Goal: Information Seeking & Learning: Learn about a topic

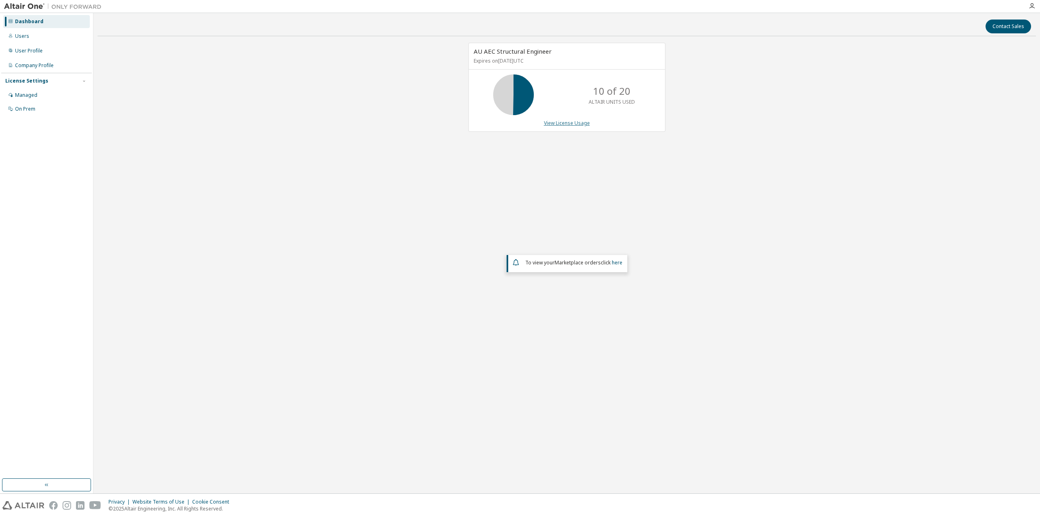
click at [563, 123] on link "View License Usage" at bounding box center [567, 122] width 46 height 7
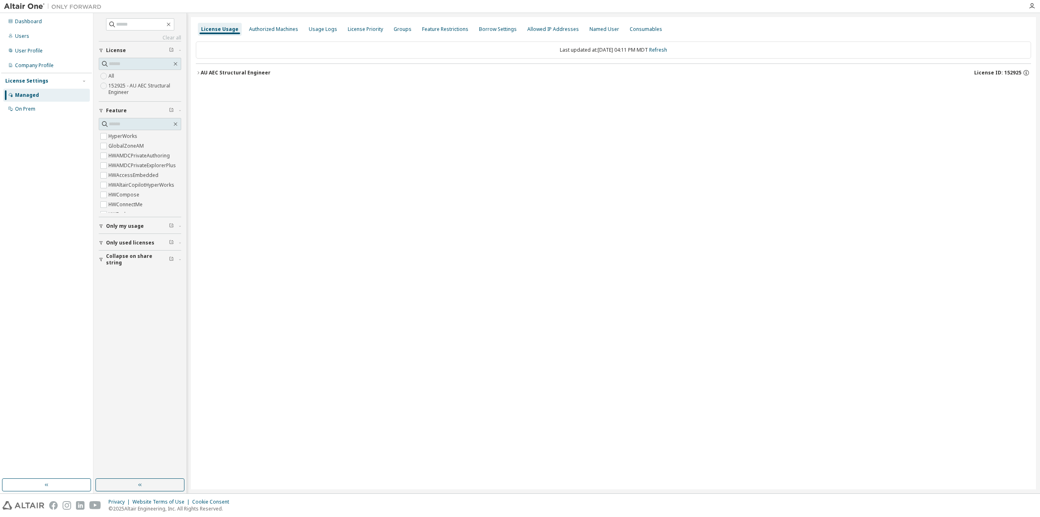
click at [220, 69] on button "AU AEC Structural Engineer License ID: 152925" at bounding box center [614, 73] width 836 height 18
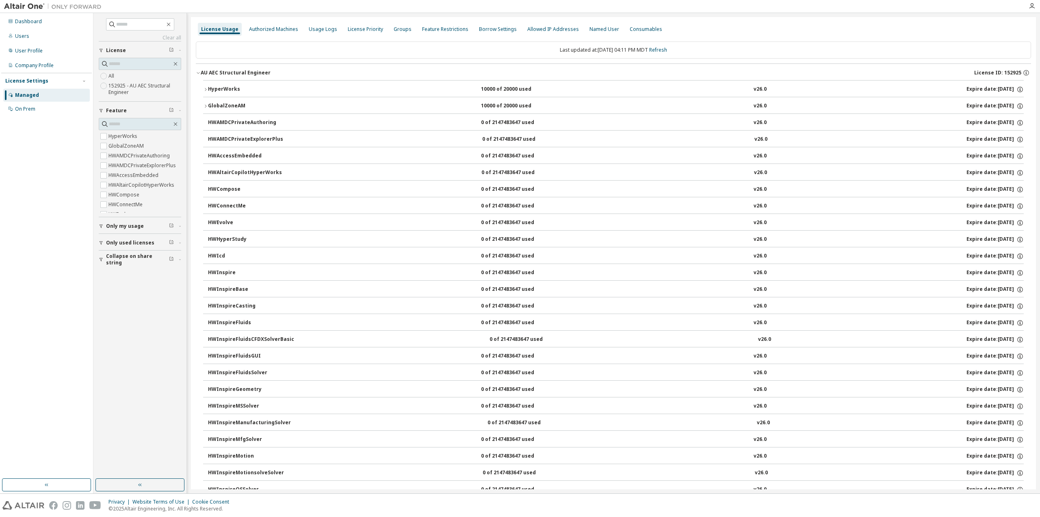
click at [220, 75] on div "AU AEC Structural Engineer" at bounding box center [236, 72] width 70 height 7
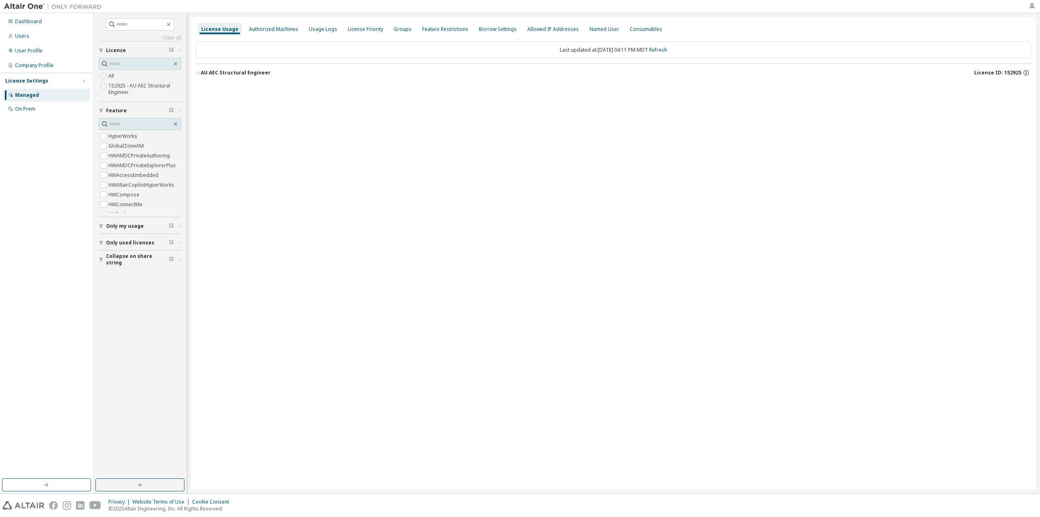
click at [199, 72] on icon "button" at bounding box center [199, 72] width 2 height 3
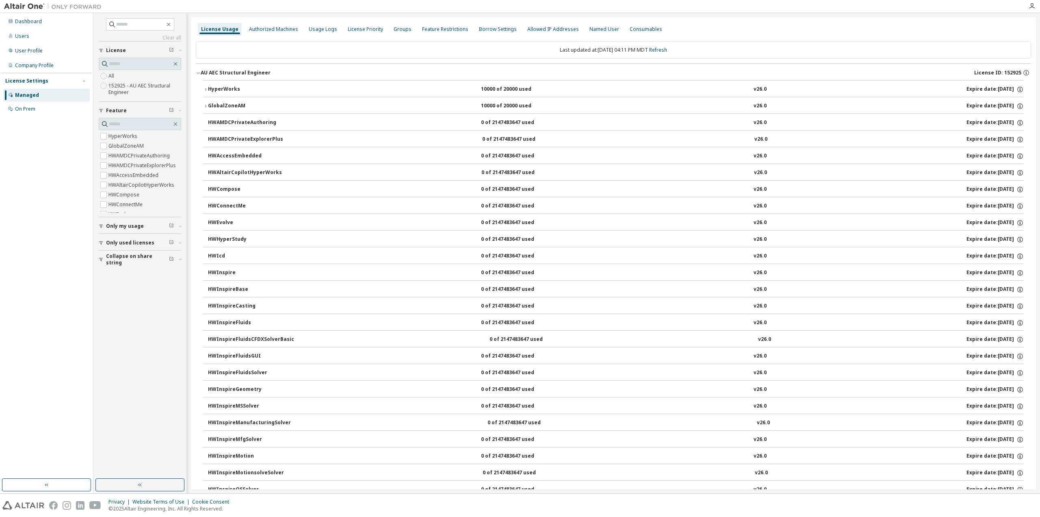
click at [217, 92] on div "HyperWorks" at bounding box center [244, 89] width 73 height 7
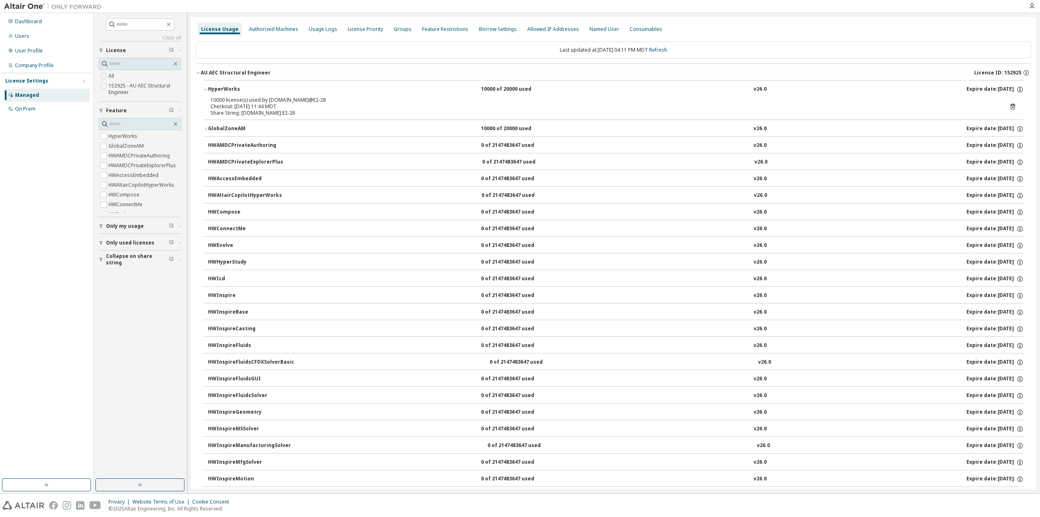
drag, startPoint x: 246, startPoint y: 101, endPoint x: 321, endPoint y: 104, distance: 74.4
click at [321, 104] on div "10000 license(s) used by [DOMAIN_NAME]@E2-28 Checkout: [DATE] 11:44 MDT" at bounding box center [604, 103] width 787 height 13
click at [321, 102] on div "10000 license(s) used by [DOMAIN_NAME]@E2-28" at bounding box center [604, 100] width 787 height 7
drag, startPoint x: 303, startPoint y: 103, endPoint x: 276, endPoint y: 100, distance: 27.5
click at [276, 100] on div "10000 license(s) used by [DOMAIN_NAME]@E2-28 Checkout: [DATE] 11:44 MDT" at bounding box center [604, 103] width 787 height 13
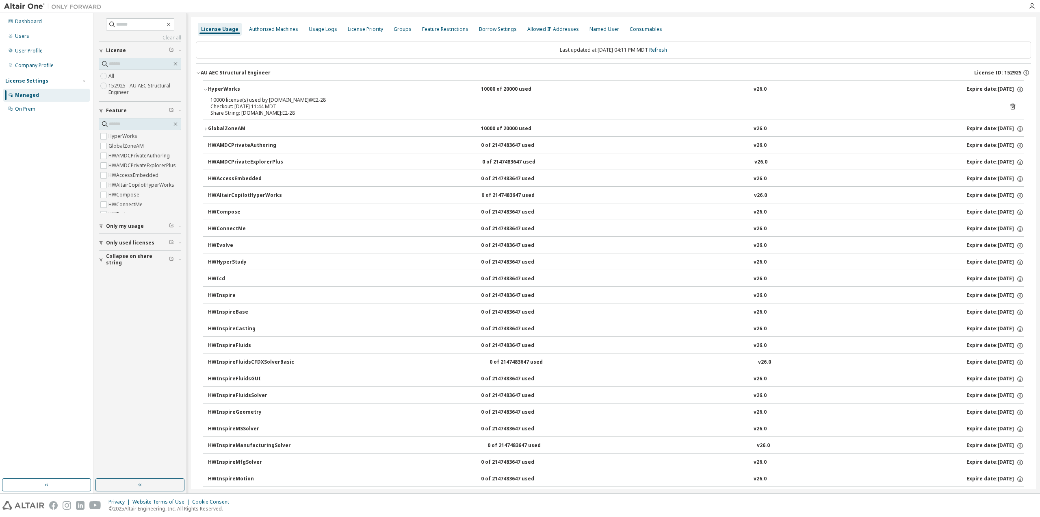
click at [276, 100] on div "10000 license(s) used by [DOMAIN_NAME]@E2-28" at bounding box center [604, 100] width 787 height 7
drag, startPoint x: 229, startPoint y: 102, endPoint x: 224, endPoint y: 109, distance: 8.7
click at [224, 109] on div "10000 license(s) used by [DOMAIN_NAME]@E2-28 Checkout: [DATE] 11:44 MDT" at bounding box center [604, 103] width 787 height 13
click at [257, 111] on div "Share String: [DOMAIN_NAME]:E2-28" at bounding box center [604, 113] width 787 height 7
click at [228, 90] on div "HyperWorks" at bounding box center [244, 89] width 73 height 7
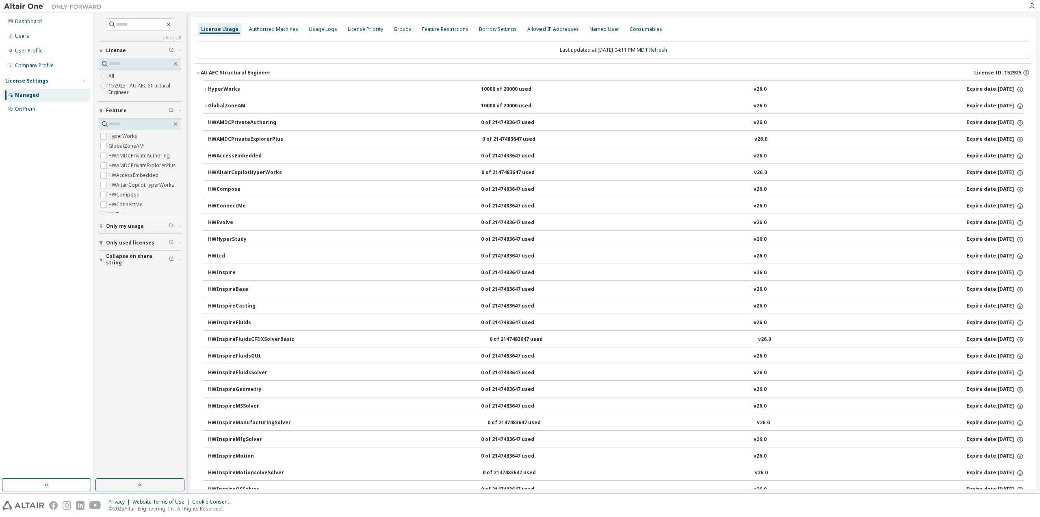
click at [227, 106] on div "GlobalZoneAM" at bounding box center [244, 105] width 73 height 7
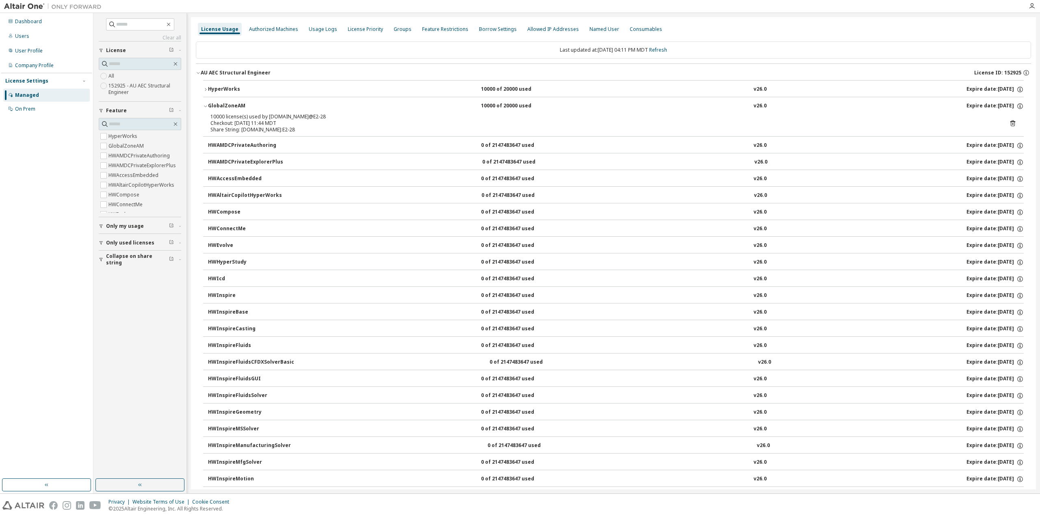
click at [227, 106] on div "GlobalZoneAM" at bounding box center [244, 105] width 73 height 7
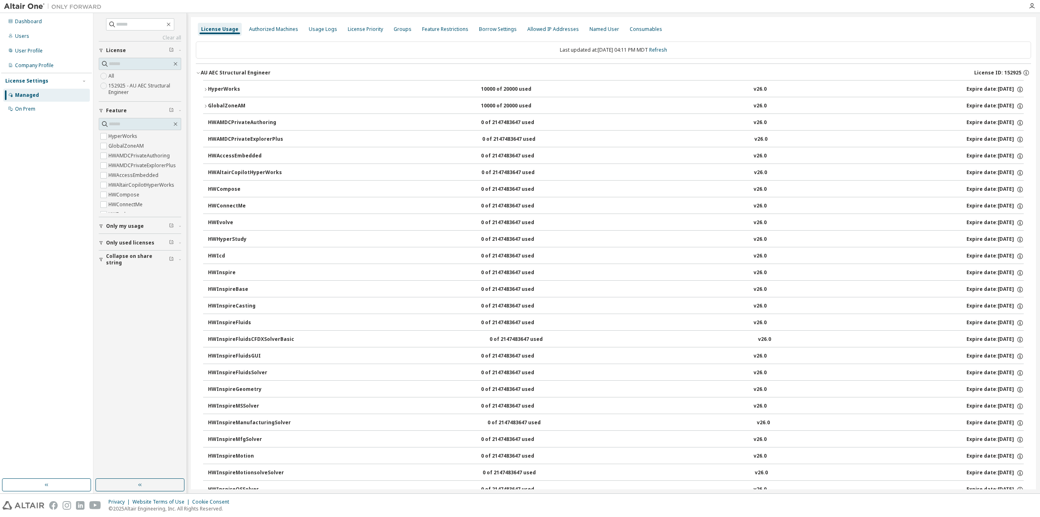
click at [207, 73] on div "AU AEC Structural Engineer" at bounding box center [236, 72] width 70 height 7
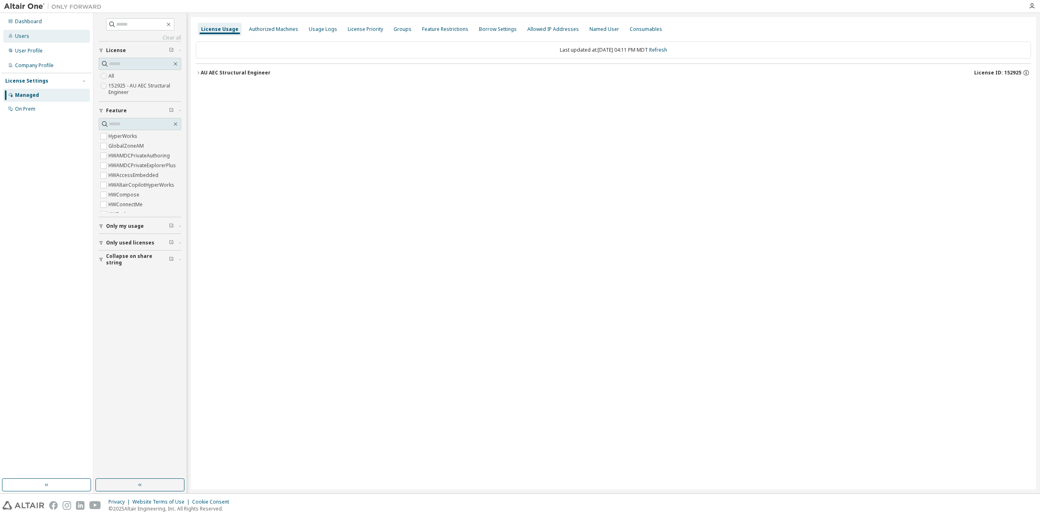
click at [46, 38] on div "Users" at bounding box center [46, 36] width 87 height 13
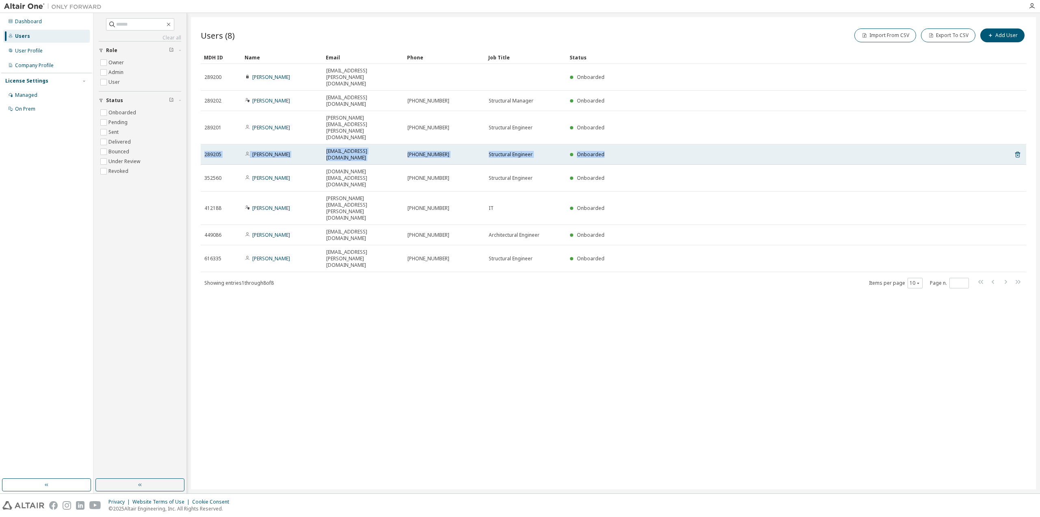
drag, startPoint x: 610, startPoint y: 111, endPoint x: 204, endPoint y: 109, distance: 406.0
click at [204, 144] on tr "289205 Mohamed Mahmoud [EMAIL_ADDRESS][PERSON_NAME][DOMAIN_NAME] [PHONE_NUMBER]…" at bounding box center [614, 154] width 826 height 20
click at [469, 144] on td "[PHONE_NUMBER]" at bounding box center [444, 154] width 81 height 20
click at [279, 151] on link "[PERSON_NAME]" at bounding box center [271, 154] width 38 height 7
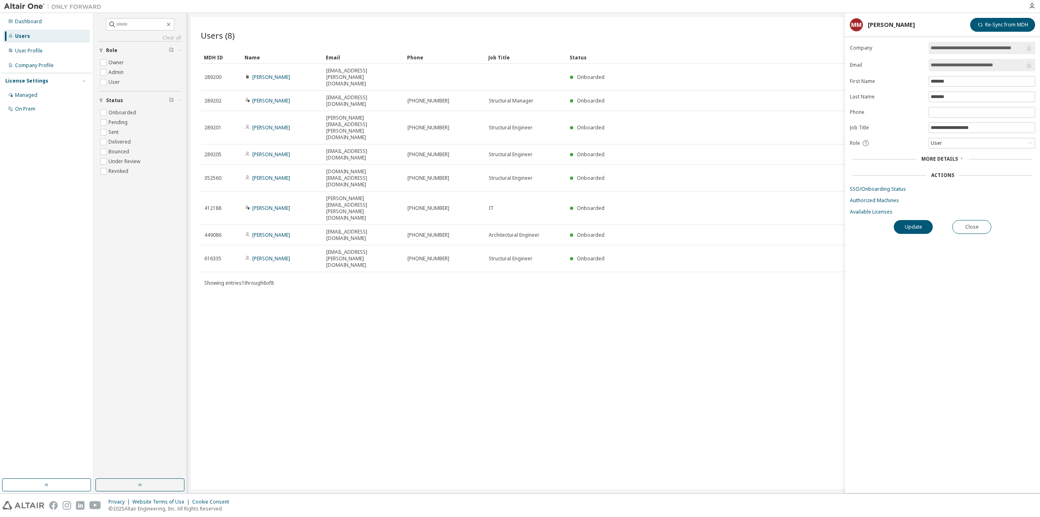
click at [940, 156] on span "More Details" at bounding box center [940, 158] width 37 height 7
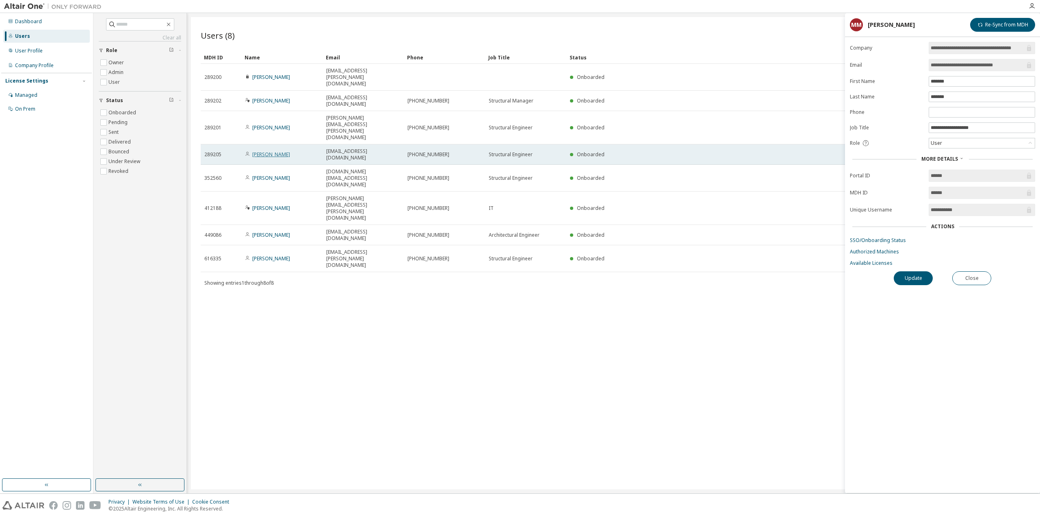
click at [290, 151] on link "[PERSON_NAME]" at bounding box center [271, 154] width 38 height 7
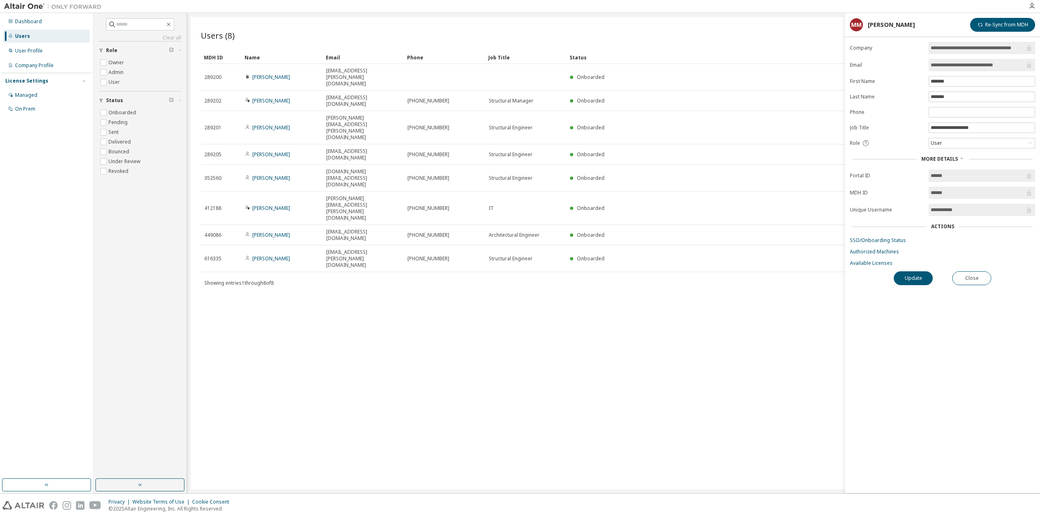
click at [289, 246] on div "Users (8) Import From CSV Export To CSV Add User Clear Load Save Save As Field …" at bounding box center [613, 253] width 845 height 472
click at [713, 297] on div "Users (8) Import From CSV Export To CSV Add User Clear Load Save Save As Field …" at bounding box center [613, 253] width 845 height 472
click at [980, 278] on button "Close" at bounding box center [972, 278] width 39 height 14
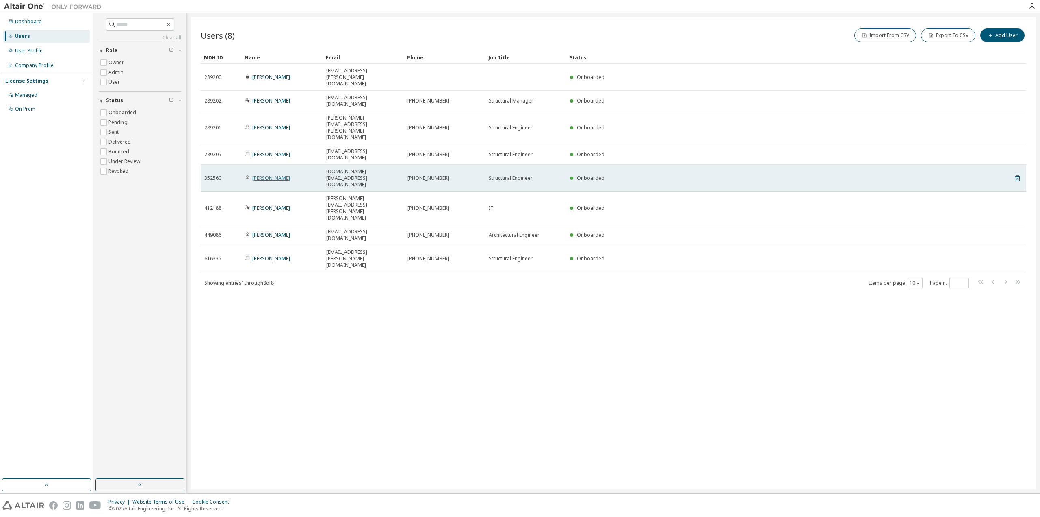
click at [273, 174] on link "[PERSON_NAME]" at bounding box center [271, 177] width 38 height 7
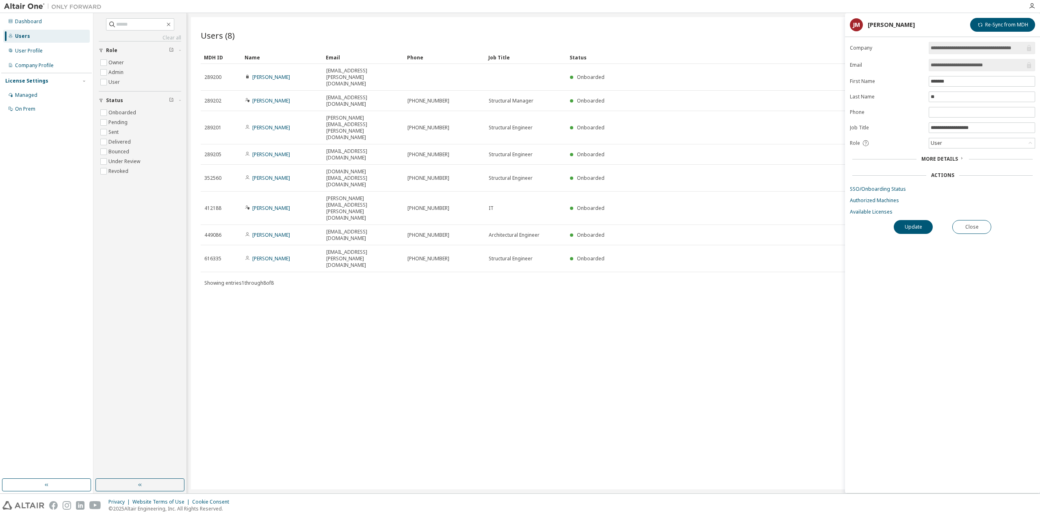
click at [496, 260] on div "Users (8) Import From CSV Export To CSV Add User Clear Load Save Save As Field …" at bounding box center [613, 253] width 845 height 472
click at [985, 230] on button "Close" at bounding box center [972, 227] width 39 height 14
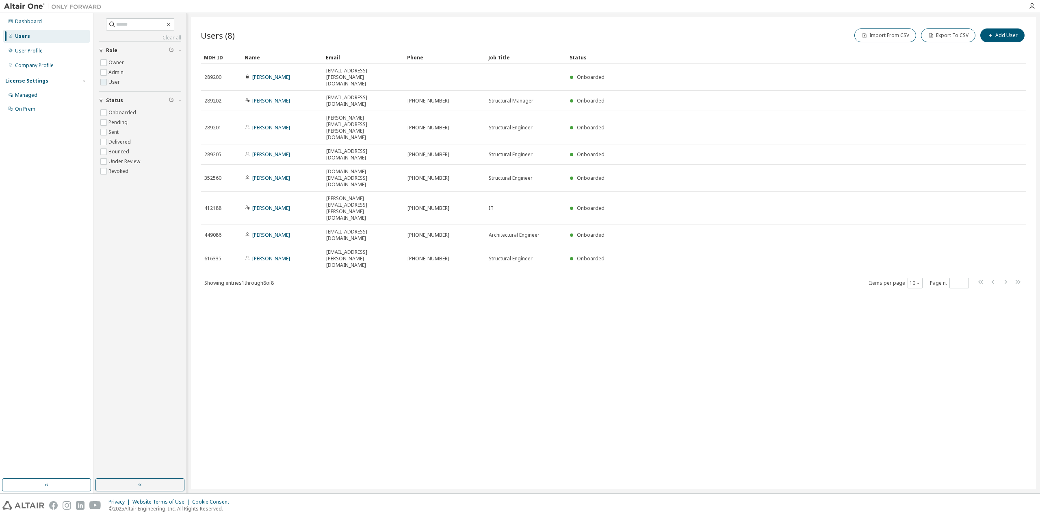
click at [110, 82] on label "User" at bounding box center [115, 82] width 13 height 10
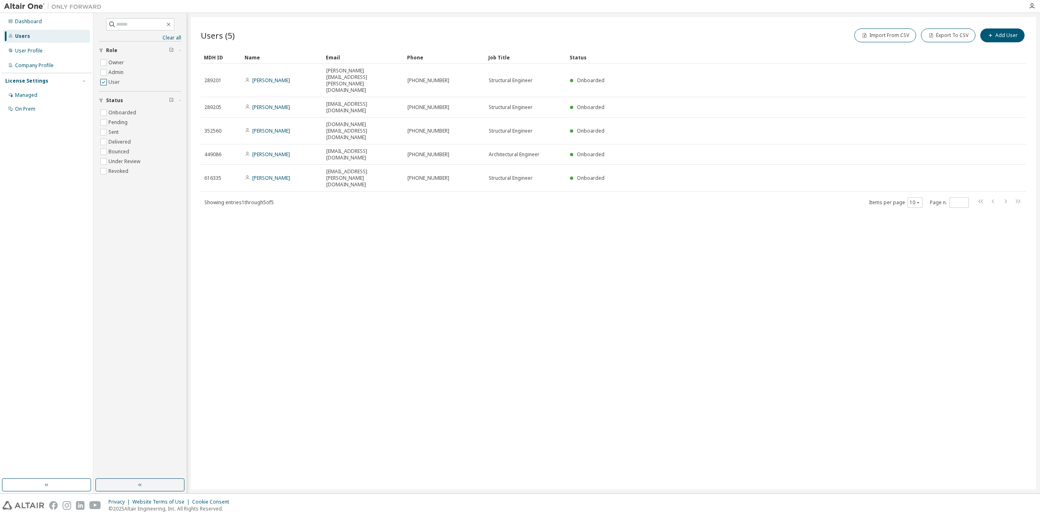
click at [110, 82] on label "User" at bounding box center [115, 82] width 13 height 10
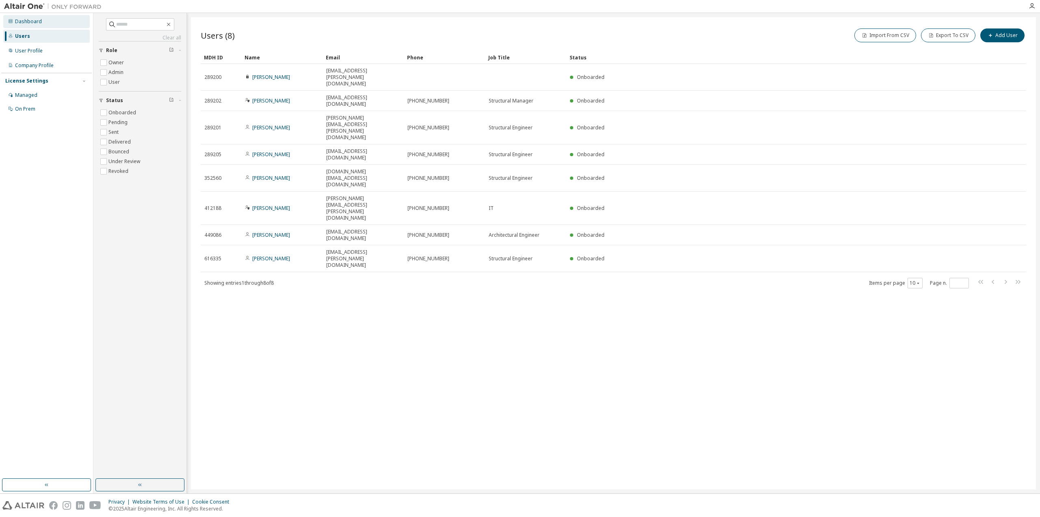
click at [28, 24] on div "Dashboard" at bounding box center [28, 21] width 27 height 7
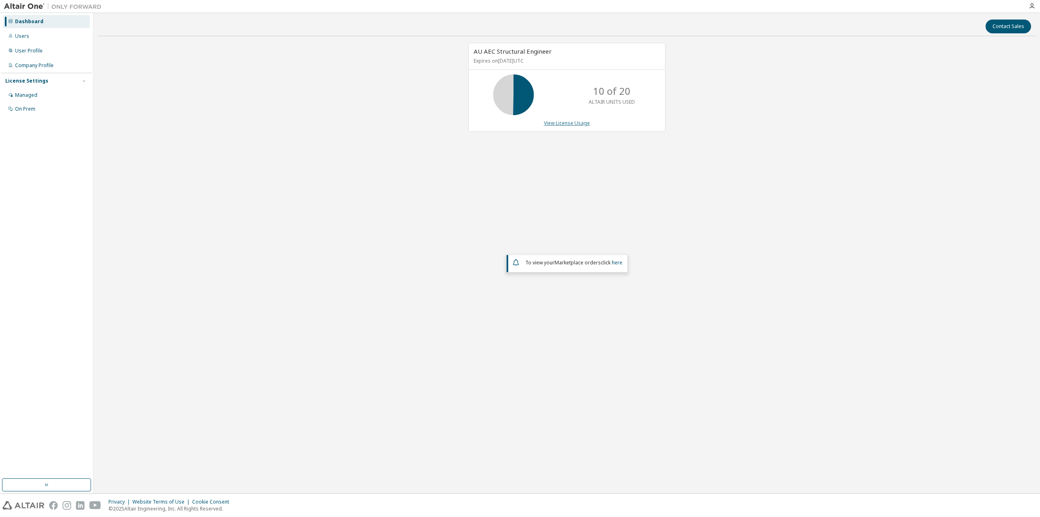
click at [564, 121] on link "View License Usage" at bounding box center [567, 122] width 46 height 7
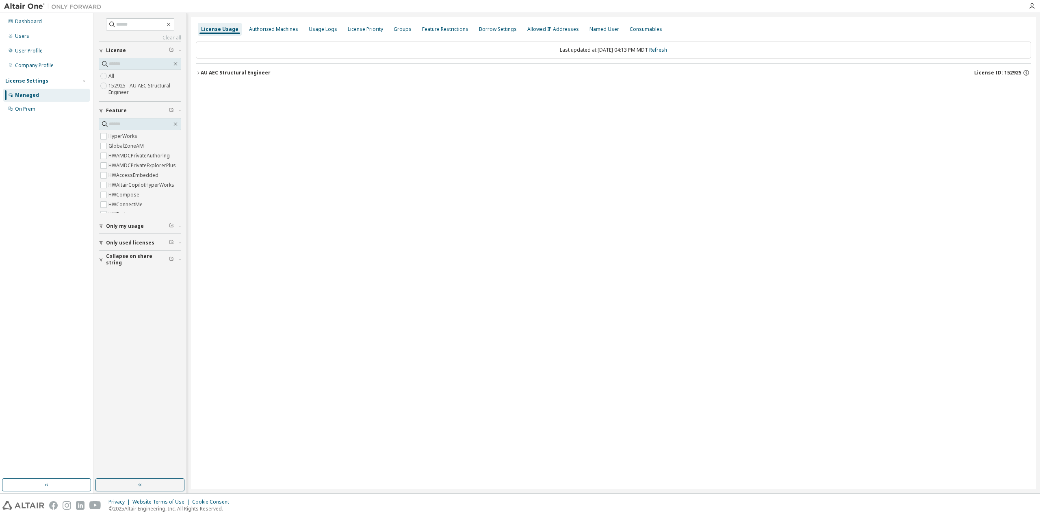
click at [242, 72] on div "AU AEC Structural Engineer" at bounding box center [236, 72] width 70 height 7
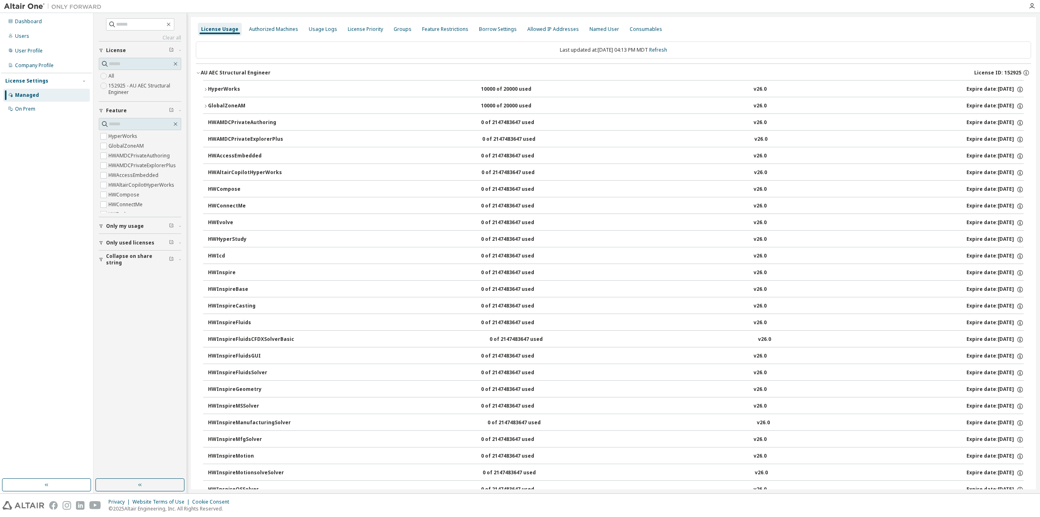
click at [224, 72] on div "AU AEC Structural Engineer" at bounding box center [236, 72] width 70 height 7
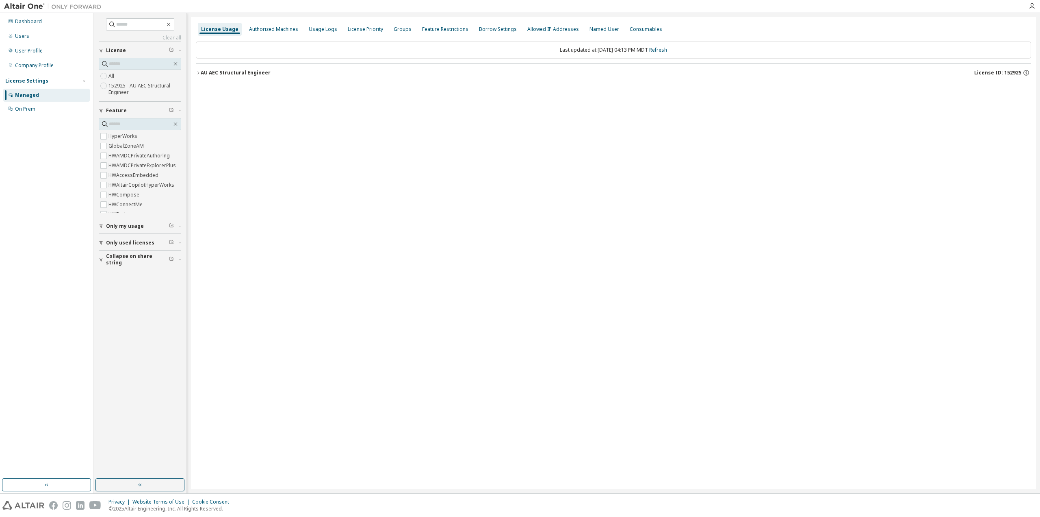
click at [35, 93] on div "Managed" at bounding box center [27, 95] width 24 height 7
click at [35, 26] on div "Dashboard" at bounding box center [46, 21] width 87 height 13
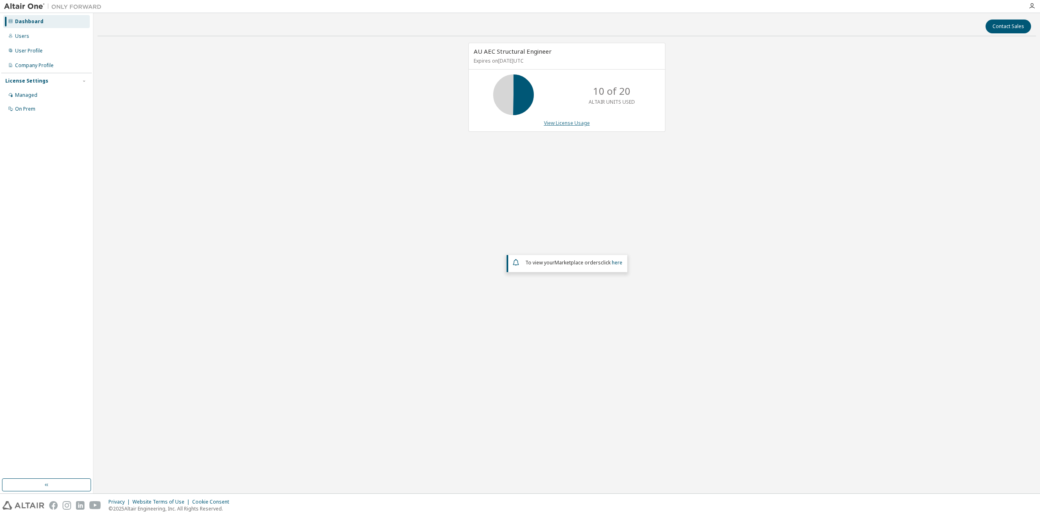
click at [561, 121] on link "View License Usage" at bounding box center [567, 122] width 46 height 7
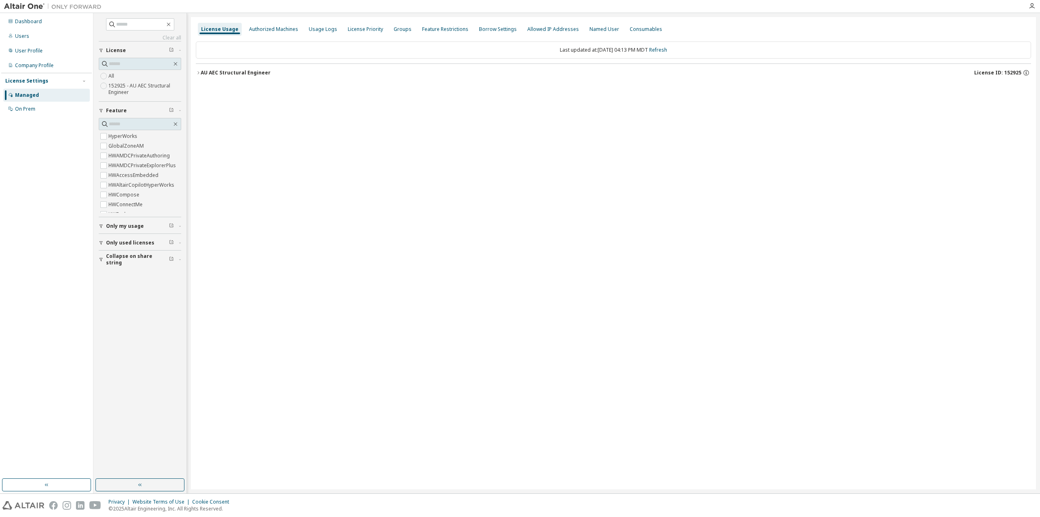
click at [233, 76] on div "AU AEC Structural Engineer License ID: 152925" at bounding box center [616, 72] width 831 height 7
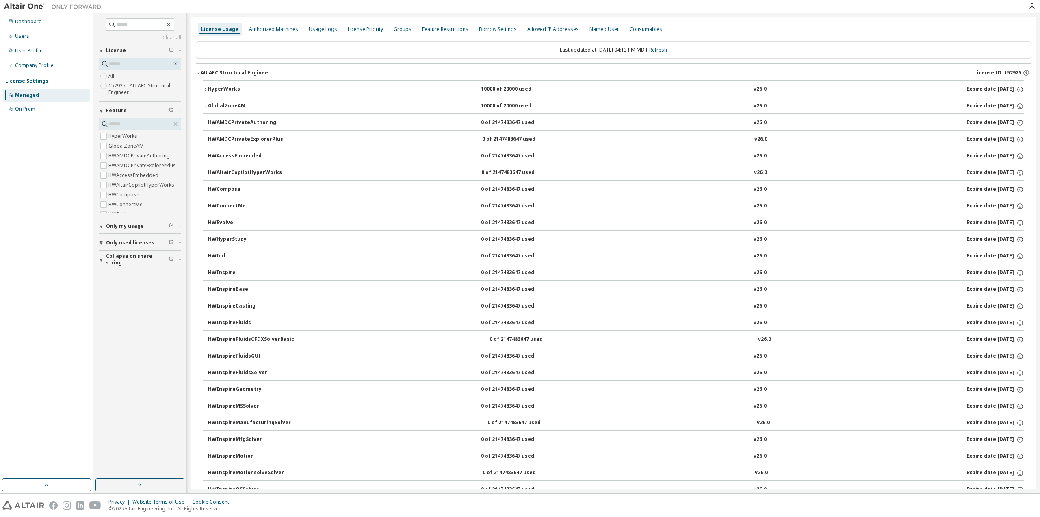
click at [200, 69] on button "AU AEC Structural Engineer License ID: 152925" at bounding box center [614, 73] width 836 height 18
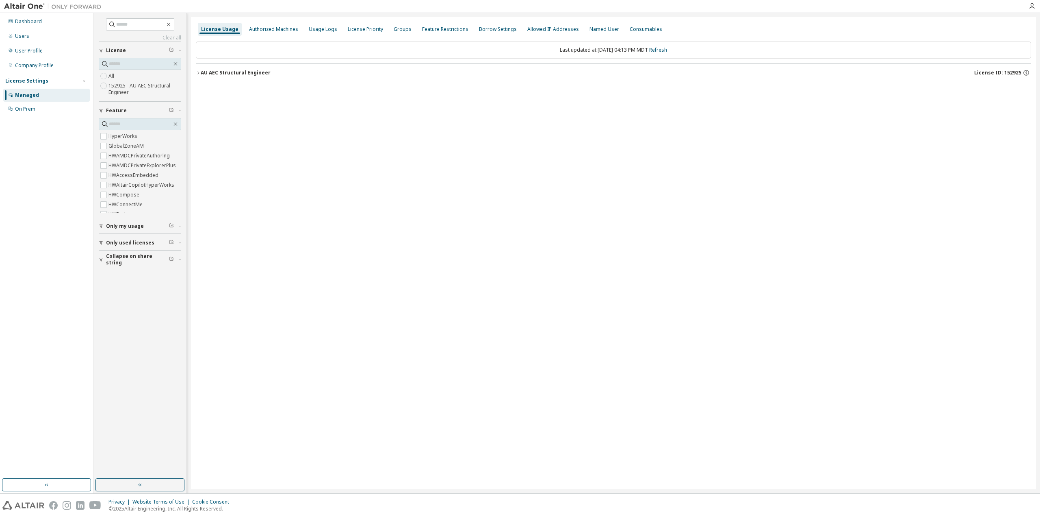
click at [202, 74] on div "AU AEC Structural Engineer" at bounding box center [236, 72] width 70 height 7
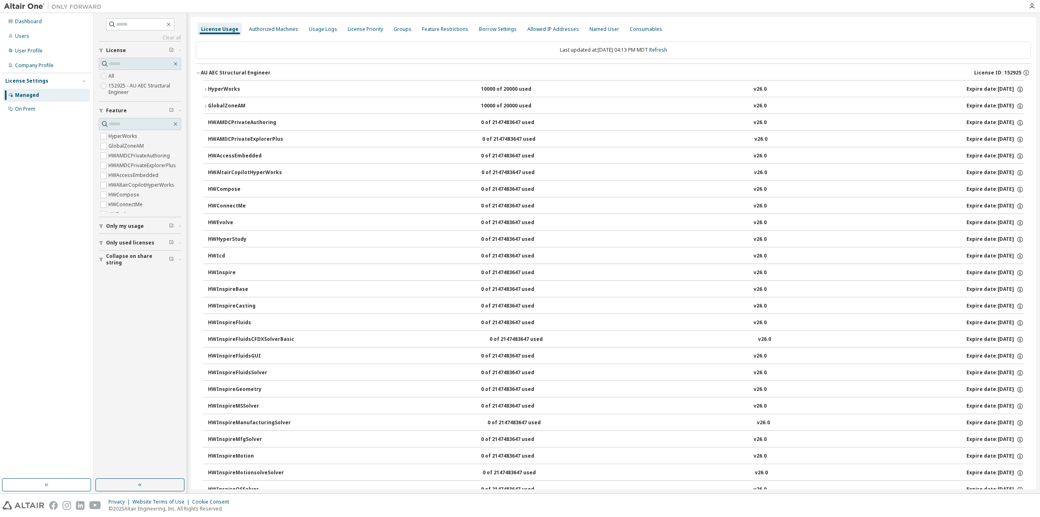
click at [229, 89] on div "HyperWorks" at bounding box center [244, 89] width 73 height 7
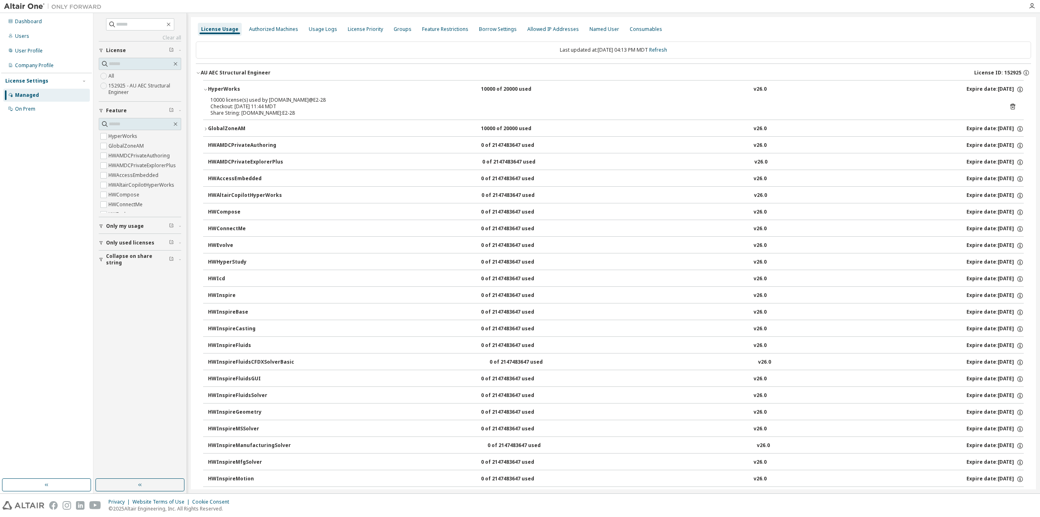
click at [223, 87] on div "HyperWorks" at bounding box center [244, 89] width 73 height 7
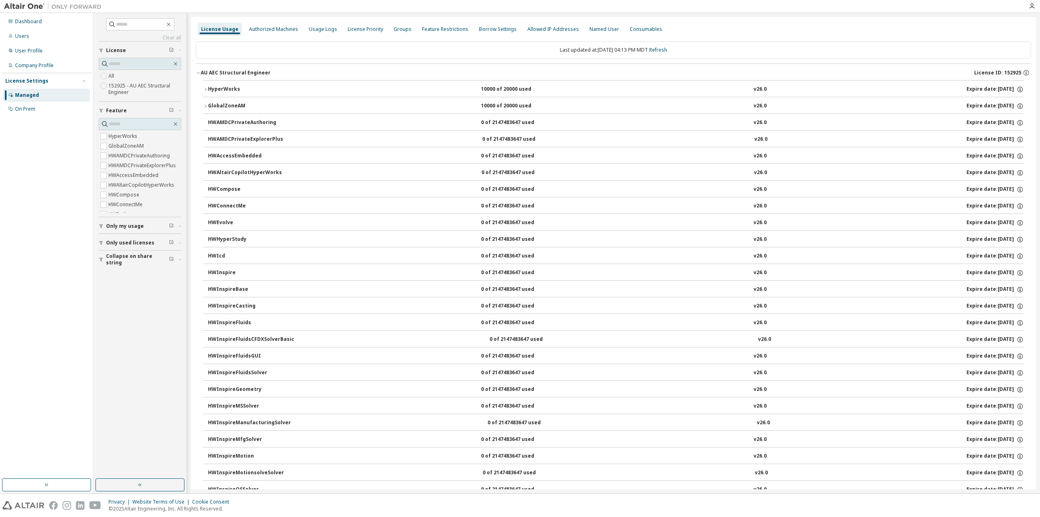
click at [224, 101] on button "GlobalZoneAM 10000 of 20000 used v26.0 Expire date: [DATE]" at bounding box center [613, 106] width 821 height 18
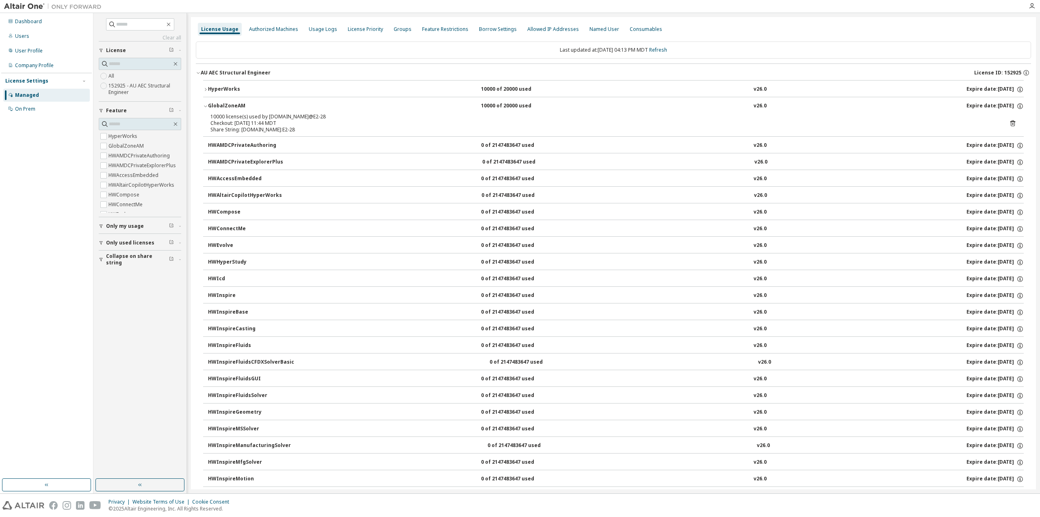
click at [223, 102] on div "GlobalZoneAM" at bounding box center [244, 105] width 73 height 7
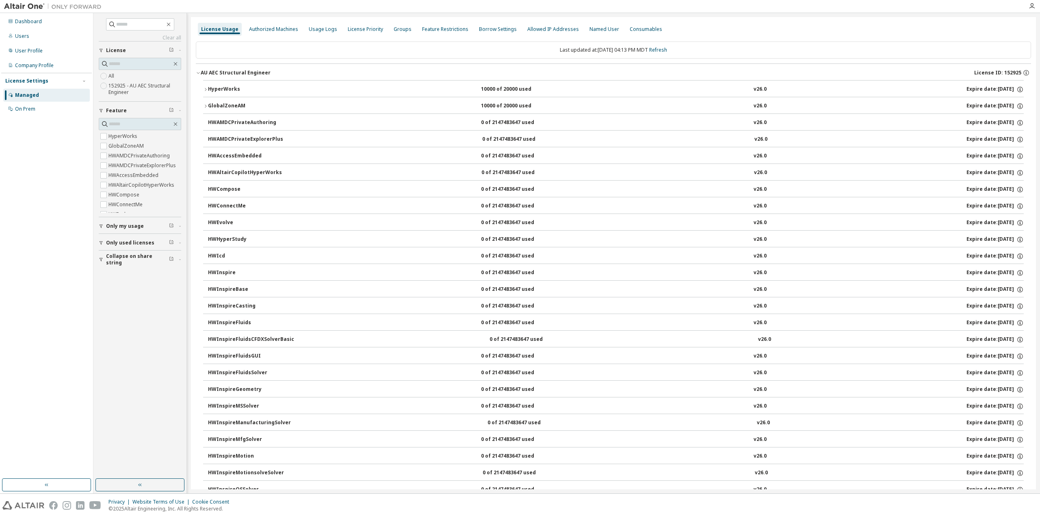
click at [228, 86] on div "HyperWorks" at bounding box center [244, 89] width 73 height 7
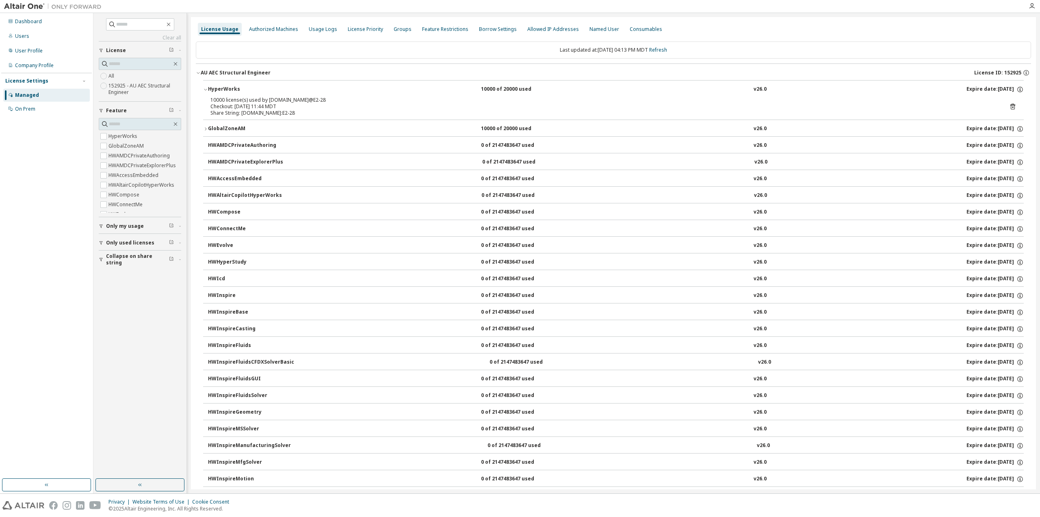
click at [225, 88] on div "HyperWorks" at bounding box center [244, 89] width 73 height 7
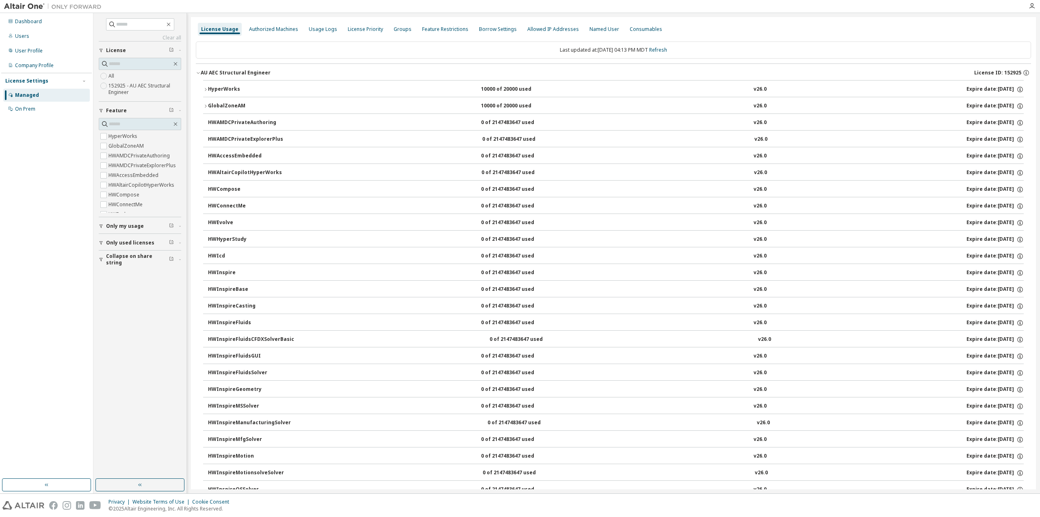
click at [224, 100] on button "GlobalZoneAM 10000 of 20000 used v26.0 Expire date: [DATE]" at bounding box center [613, 106] width 821 height 18
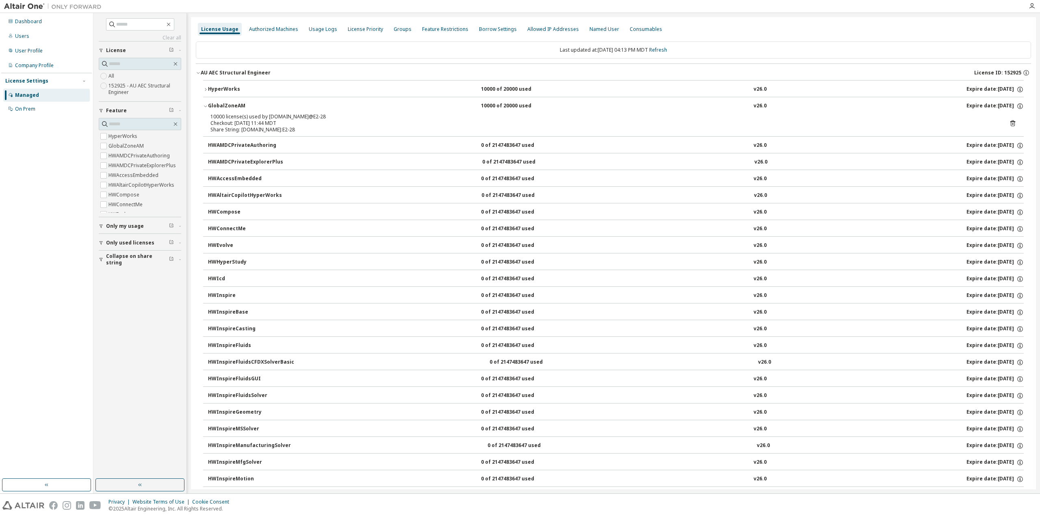
click at [224, 100] on button "GlobalZoneAM 10000 of 20000 used v26.0 Expire date: [DATE]" at bounding box center [613, 106] width 821 height 18
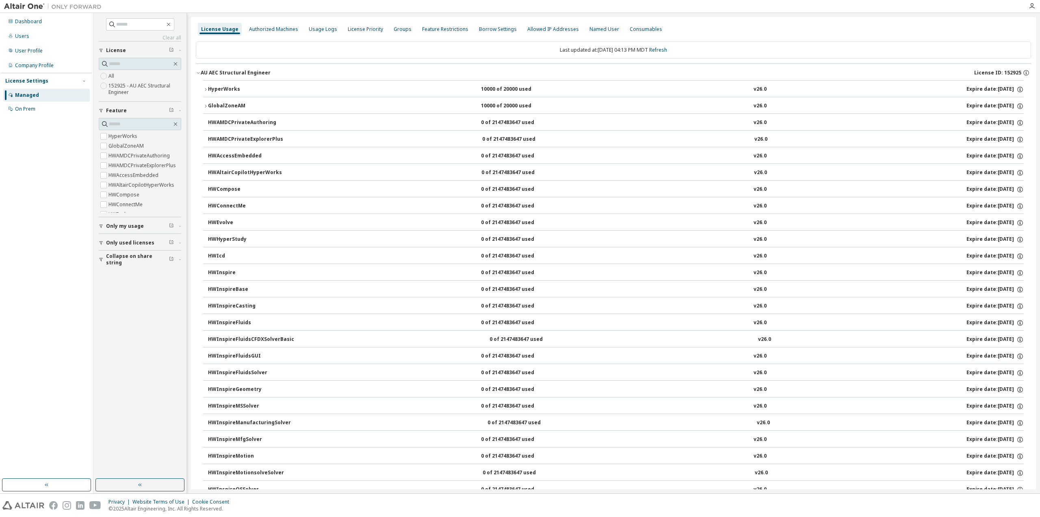
click at [224, 100] on button "GlobalZoneAM 10000 of 20000 used v26.0 Expire date: [DATE]" at bounding box center [613, 106] width 821 height 18
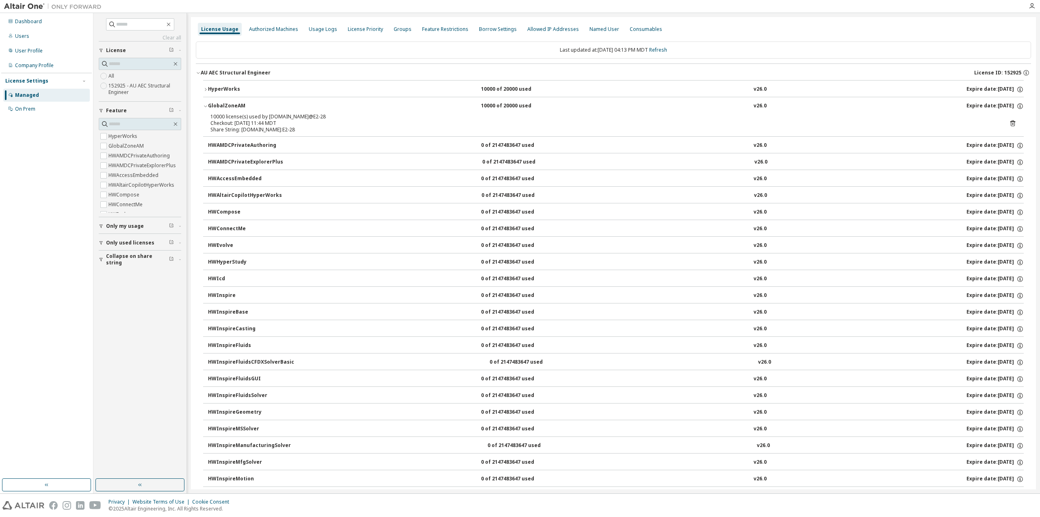
click at [224, 100] on button "GlobalZoneAM 10000 of 20000 used v26.0 Expire date: [DATE]" at bounding box center [613, 106] width 821 height 18
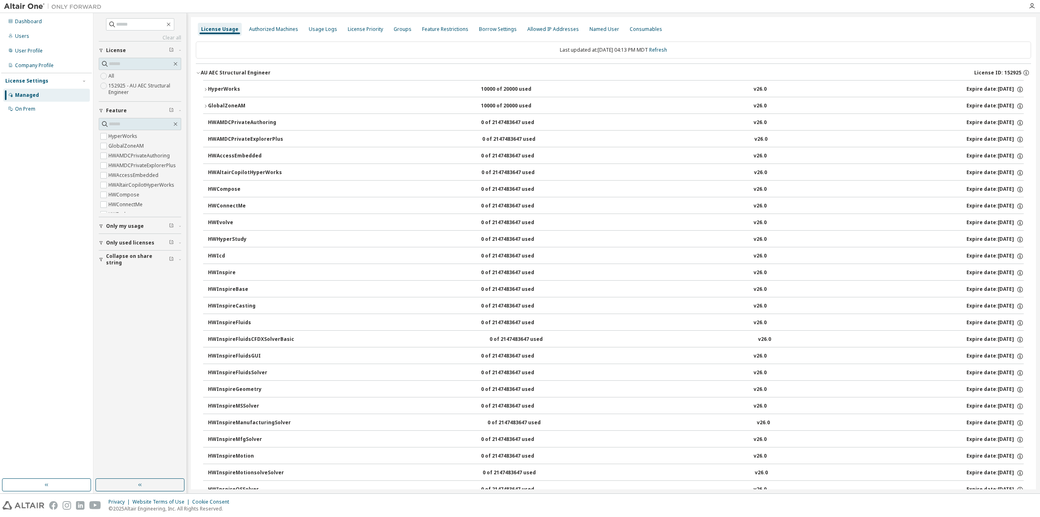
click at [224, 100] on button "GlobalZoneAM 10000 of 20000 used v26.0 Expire date: [DATE]" at bounding box center [613, 106] width 821 height 18
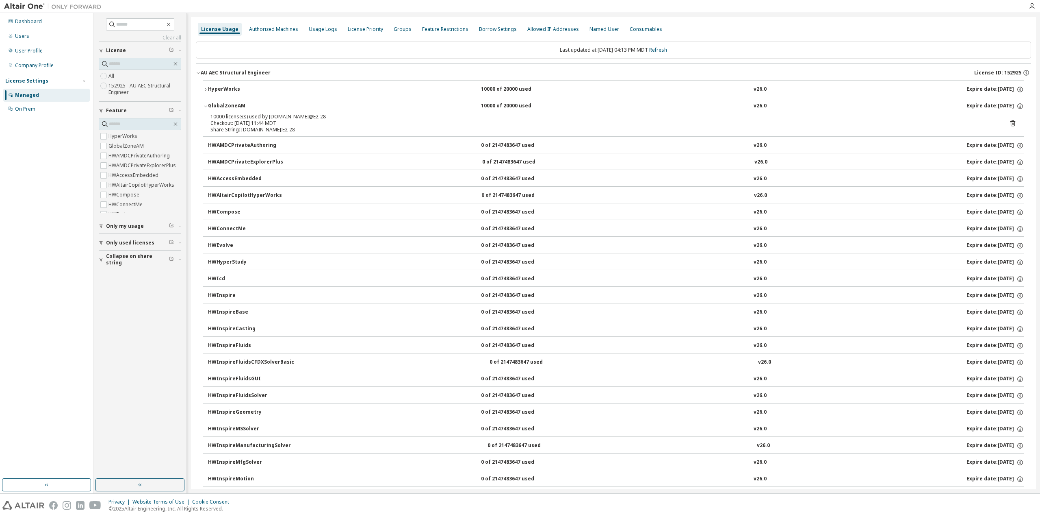
click at [228, 91] on div "HyperWorks" at bounding box center [244, 89] width 73 height 7
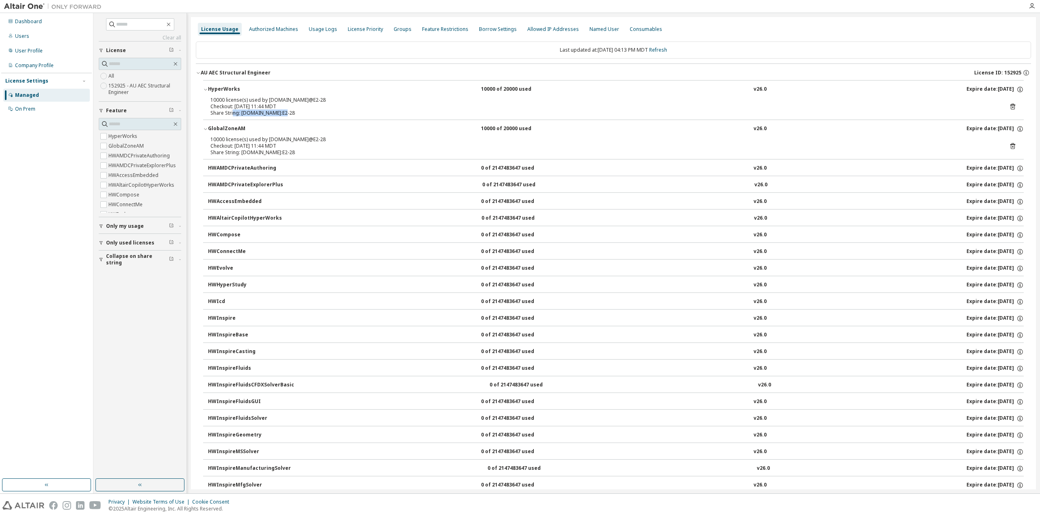
drag, startPoint x: 283, startPoint y: 114, endPoint x: 233, endPoint y: 112, distance: 49.6
click at [234, 112] on div "Share String: [DOMAIN_NAME]:E2-28" at bounding box center [604, 113] width 787 height 7
drag, startPoint x: 278, startPoint y: 155, endPoint x: 217, endPoint y: 153, distance: 61.0
click at [217, 153] on div "Share String: [DOMAIN_NAME]:E2-28" at bounding box center [604, 152] width 787 height 7
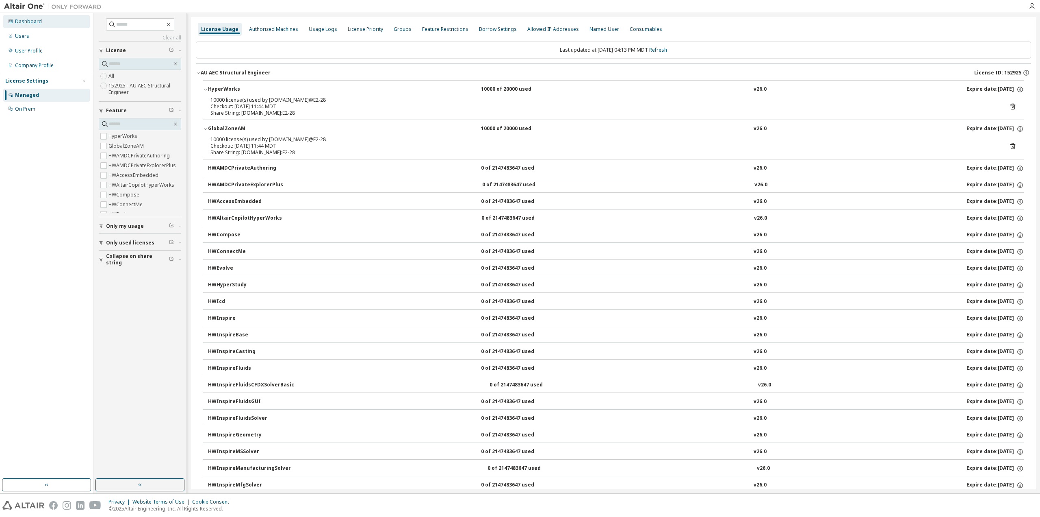
click at [39, 26] on div "Dashboard" at bounding box center [46, 21] width 87 height 13
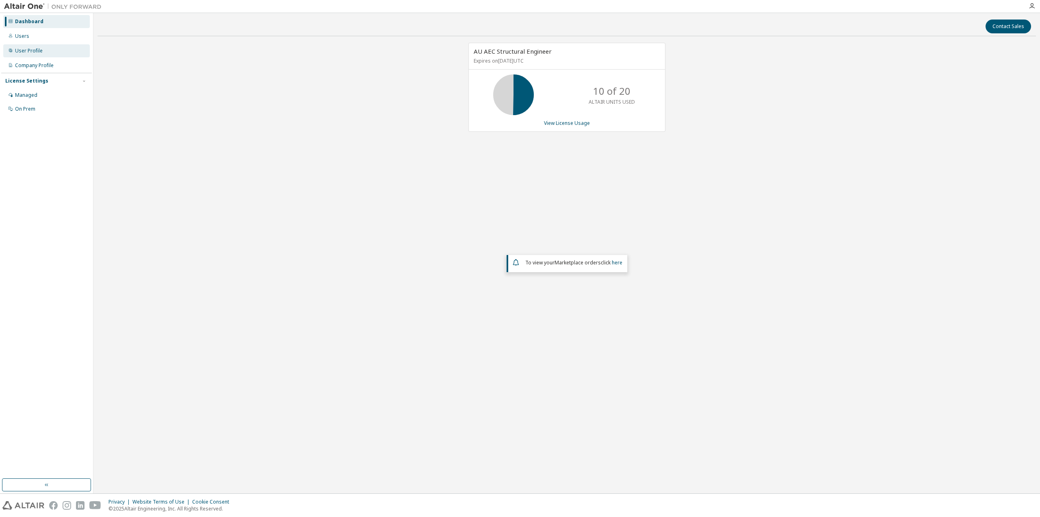
click at [52, 48] on div "User Profile" at bounding box center [46, 50] width 87 height 13
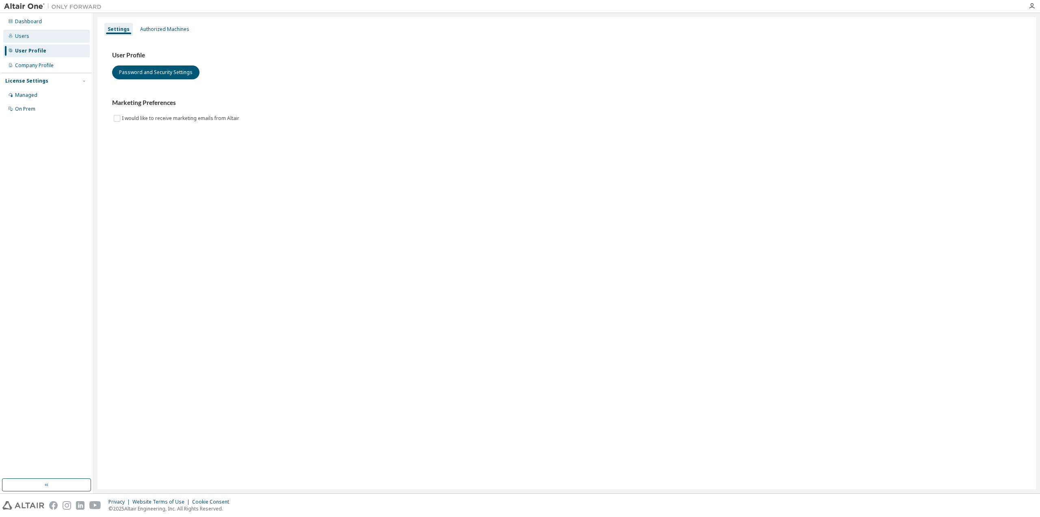
click at [36, 37] on div "Users" at bounding box center [46, 36] width 87 height 13
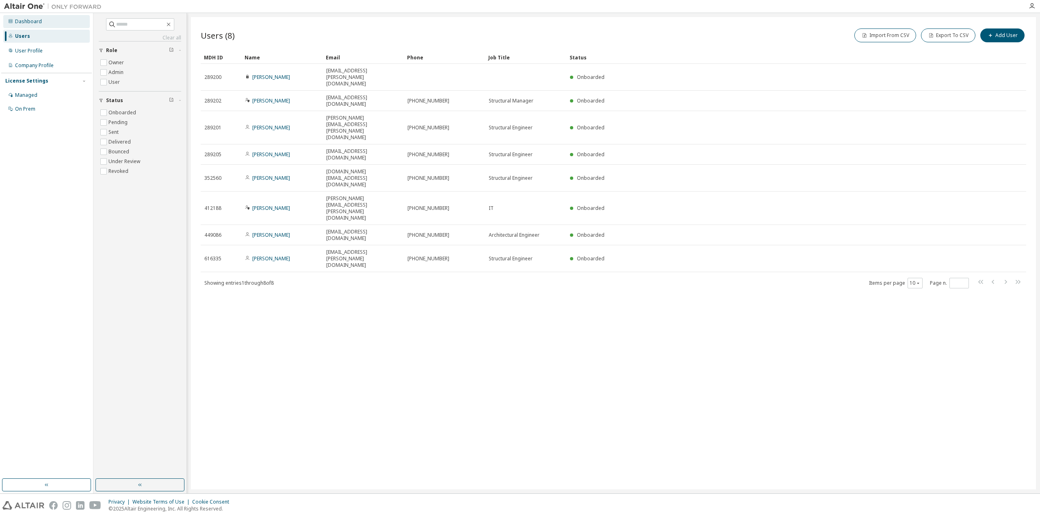
click at [18, 23] on div "Dashboard" at bounding box center [28, 21] width 27 height 7
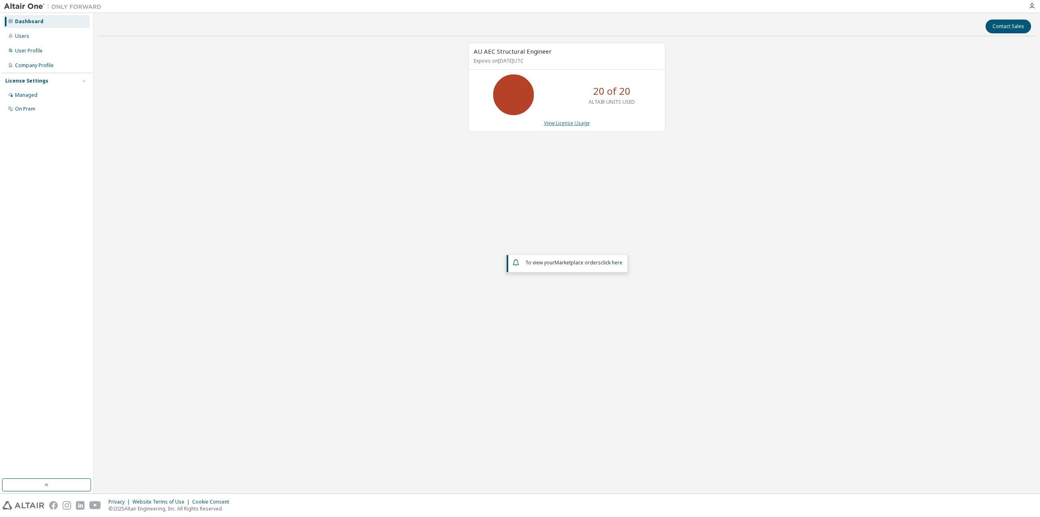
click at [580, 120] on link "View License Usage" at bounding box center [567, 122] width 46 height 7
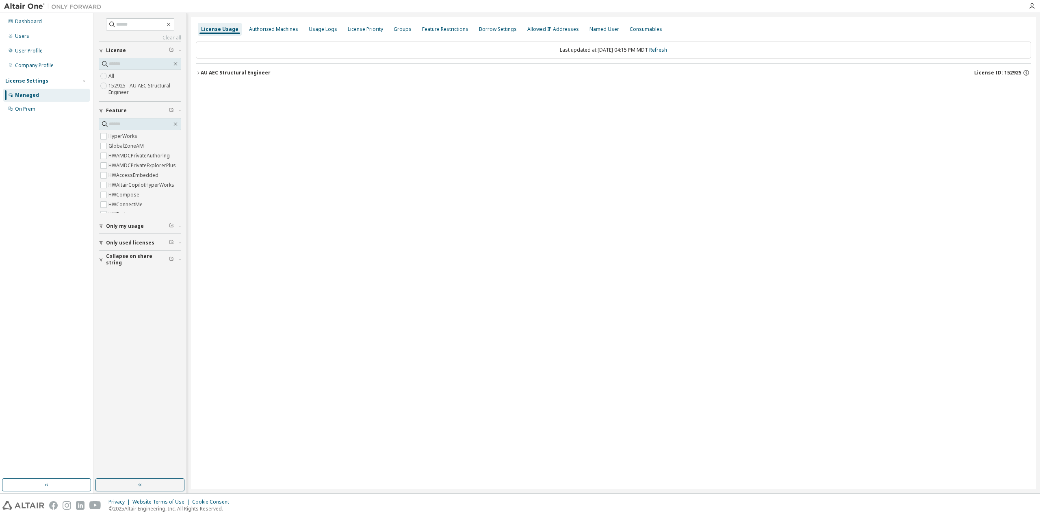
click at [208, 72] on div "AU AEC Structural Engineer" at bounding box center [236, 72] width 70 height 7
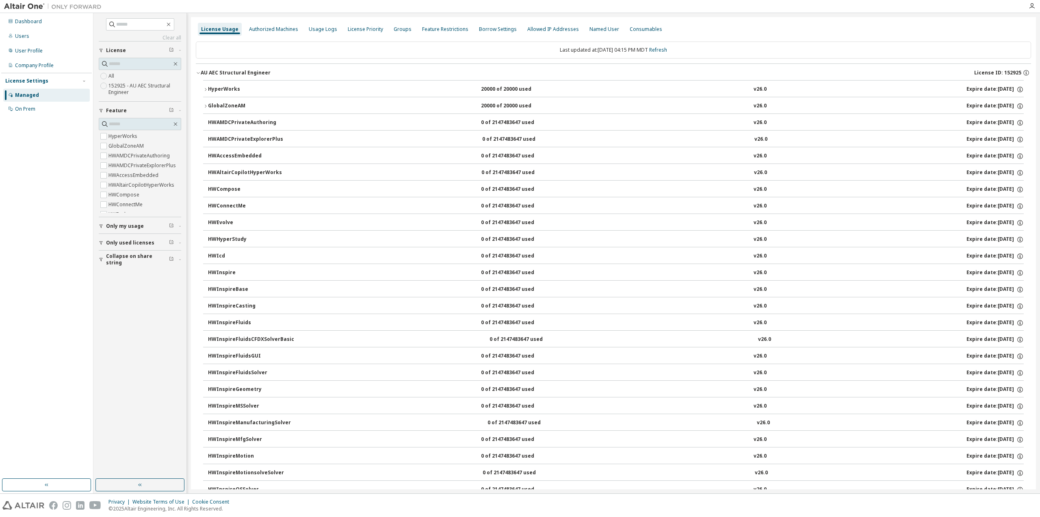
click at [232, 91] on div "HyperWorks" at bounding box center [244, 89] width 73 height 7
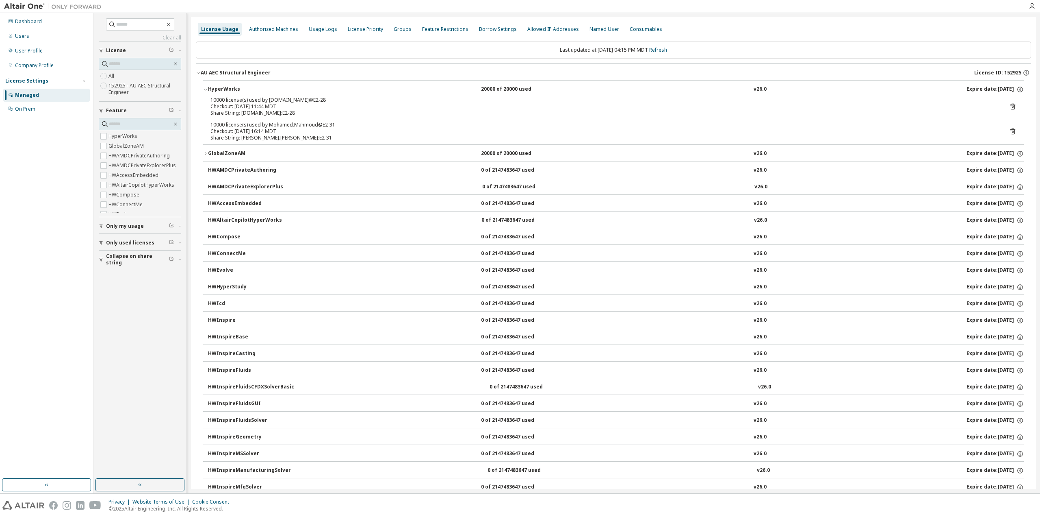
click at [219, 152] on div "GlobalZoneAM" at bounding box center [244, 153] width 73 height 7
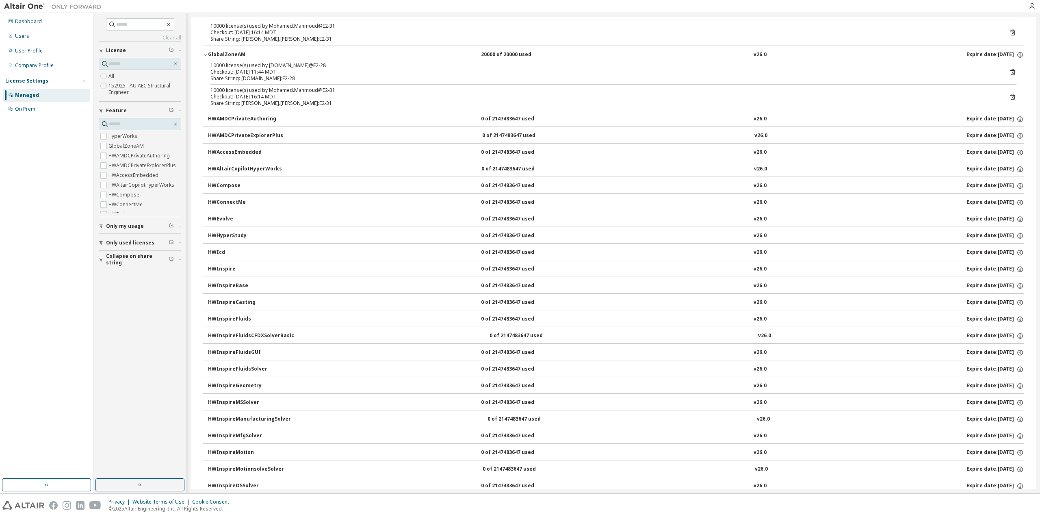
scroll to position [244, 0]
